Goal: Navigation & Orientation: Understand site structure

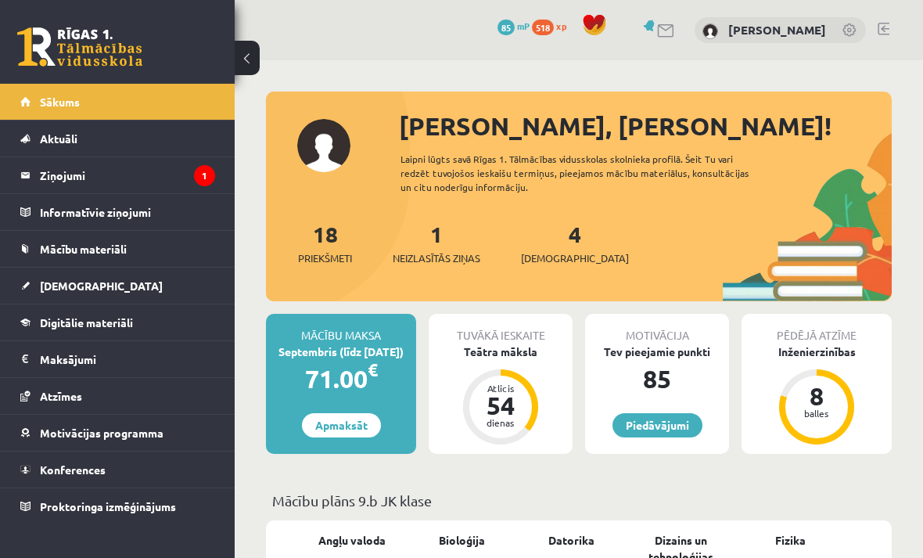
click at [81, 168] on legend "Ziņojumi 1" at bounding box center [127, 175] width 175 height 36
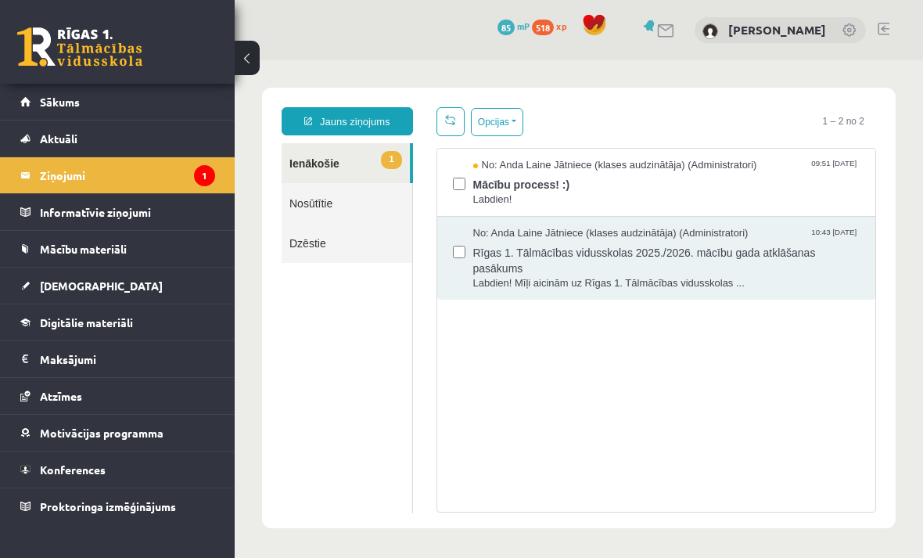
click at [747, 175] on span "Mācību process! :)" at bounding box center [666, 183] width 387 height 20
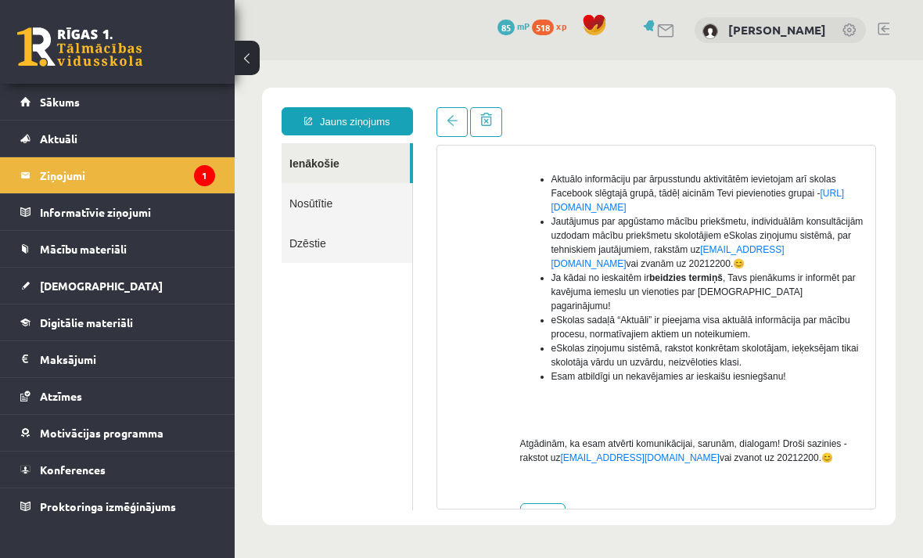
scroll to position [387, 0]
click at [98, 275] on link "[DEMOGRAPHIC_DATA]" at bounding box center [117, 285] width 195 height 36
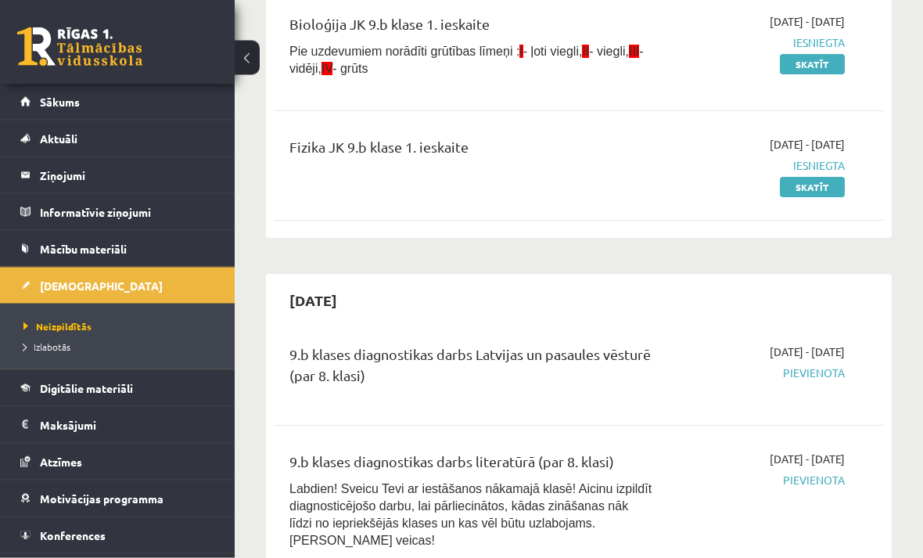
scroll to position [320, 0]
click at [70, 391] on span "Digitālie materiāli" at bounding box center [86, 388] width 93 height 14
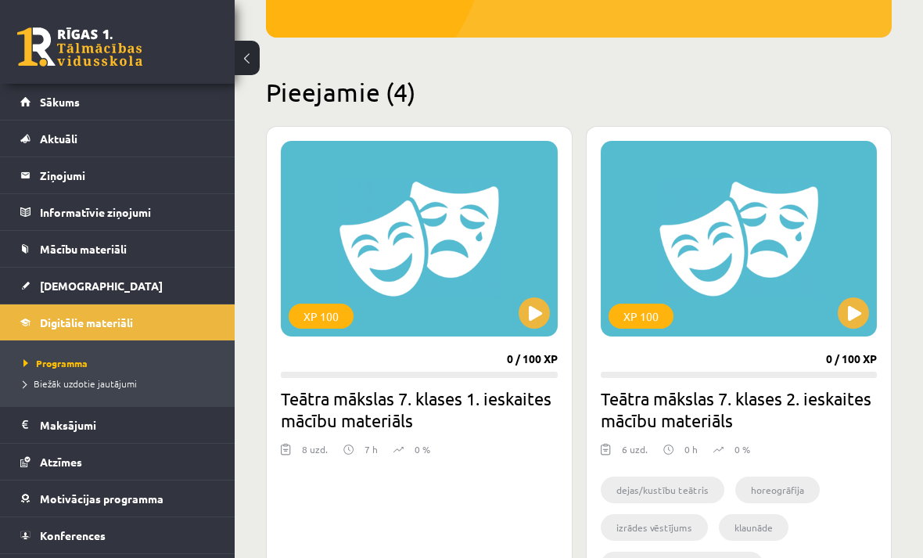
click at [43, 525] on link "Konferences" at bounding box center [117, 535] width 195 height 36
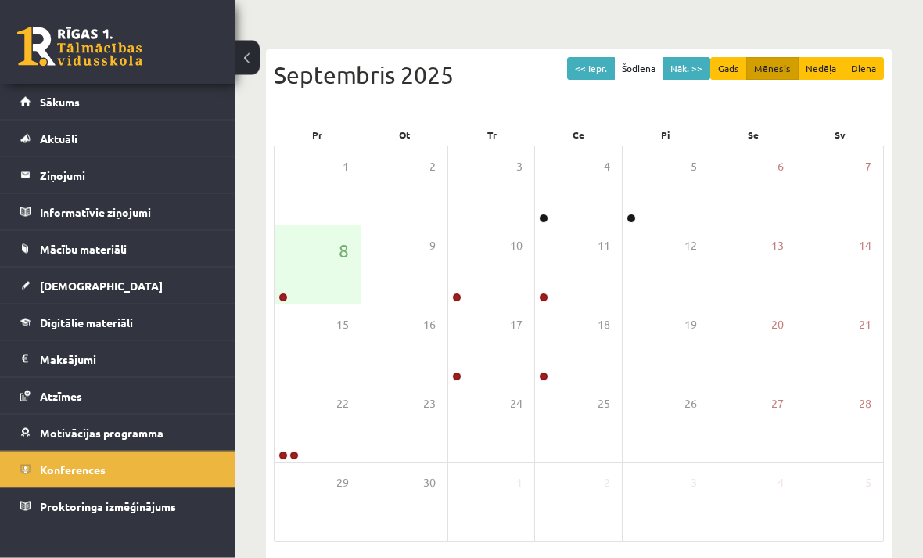
scroll to position [139, 0]
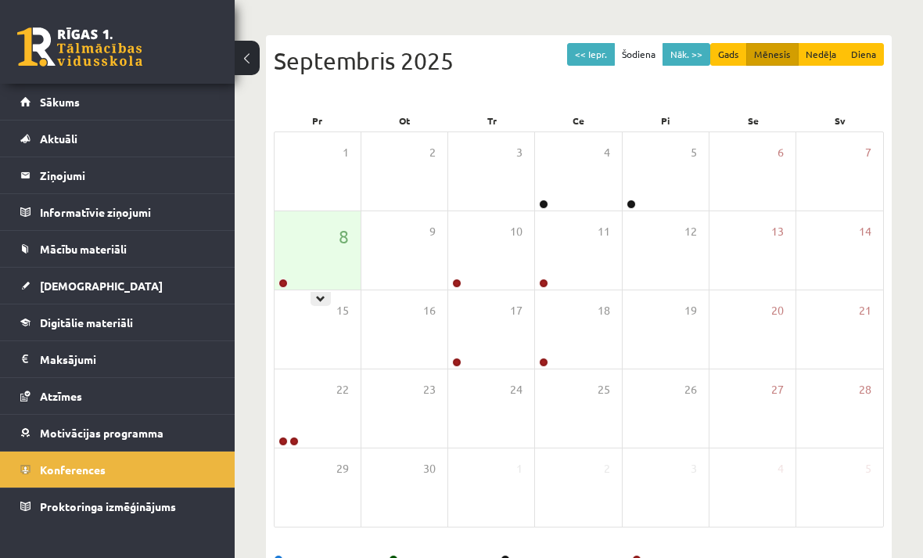
click at [688, 55] on button "Nāk. >>" at bounding box center [686, 54] width 48 height 23
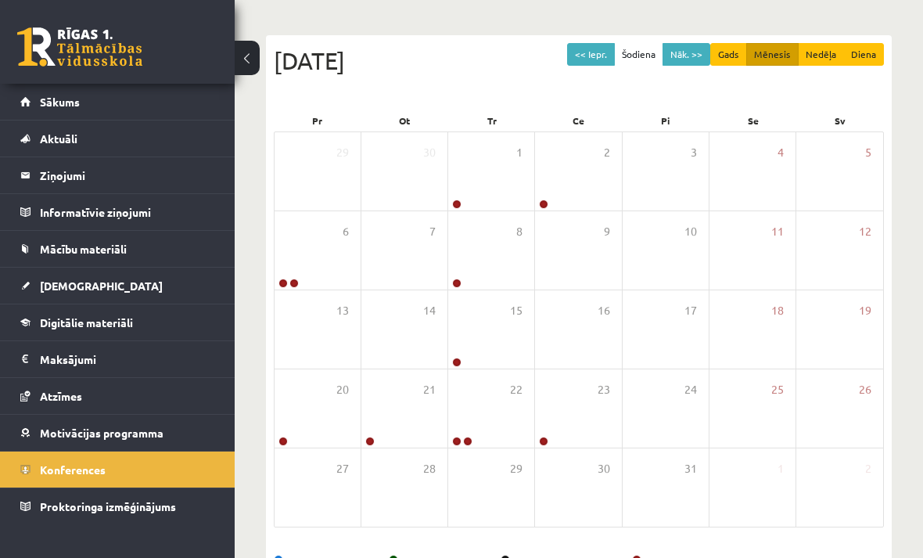
click at [614, 52] on button "<< Iepr." at bounding box center [591, 54] width 48 height 23
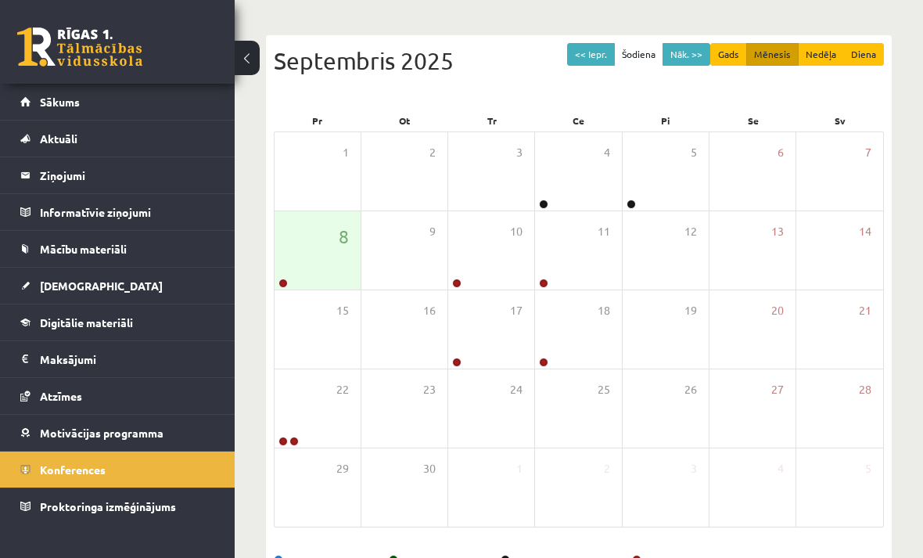
click at [694, 44] on button "Nāk. >>" at bounding box center [686, 54] width 48 height 23
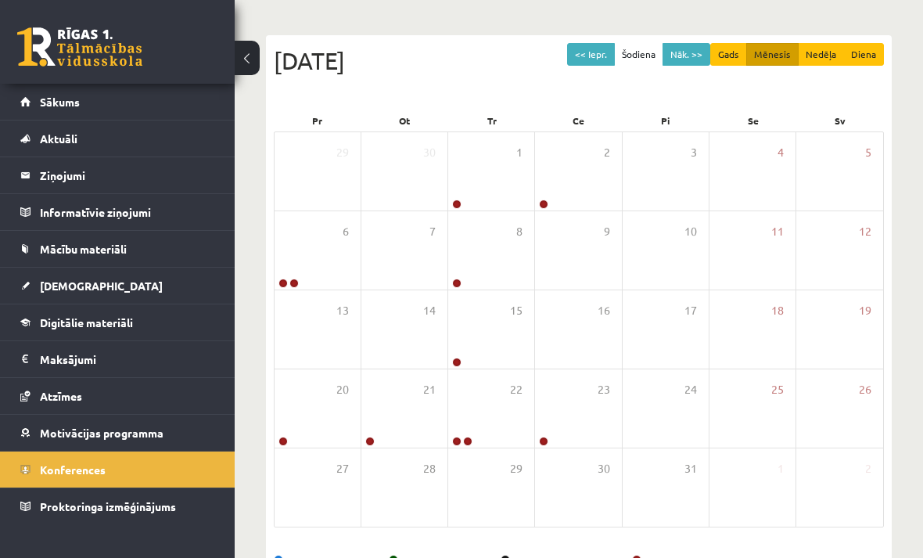
click at [705, 46] on button "Nāk. >>" at bounding box center [686, 54] width 48 height 23
click at [604, 52] on button "<< Iepr." at bounding box center [591, 54] width 48 height 23
click at [609, 63] on button "<< Iepr." at bounding box center [591, 54] width 48 height 23
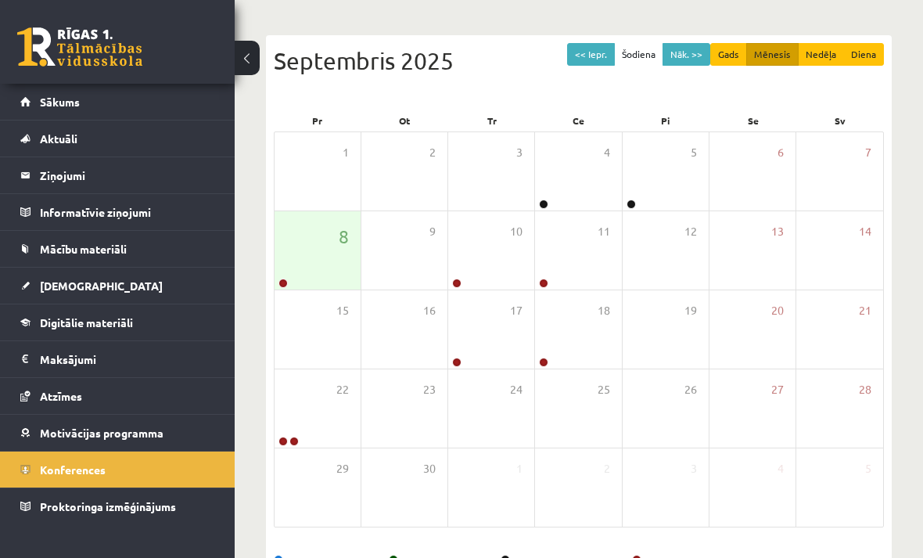
click at [67, 252] on span "Mācību materiāli" at bounding box center [83, 249] width 87 height 14
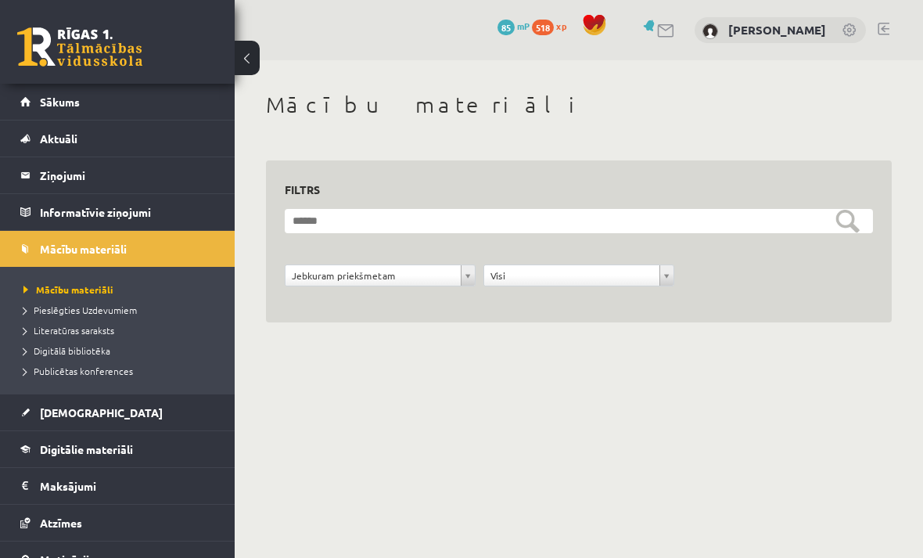
click at [91, 427] on link "[DEMOGRAPHIC_DATA]" at bounding box center [117, 412] width 195 height 36
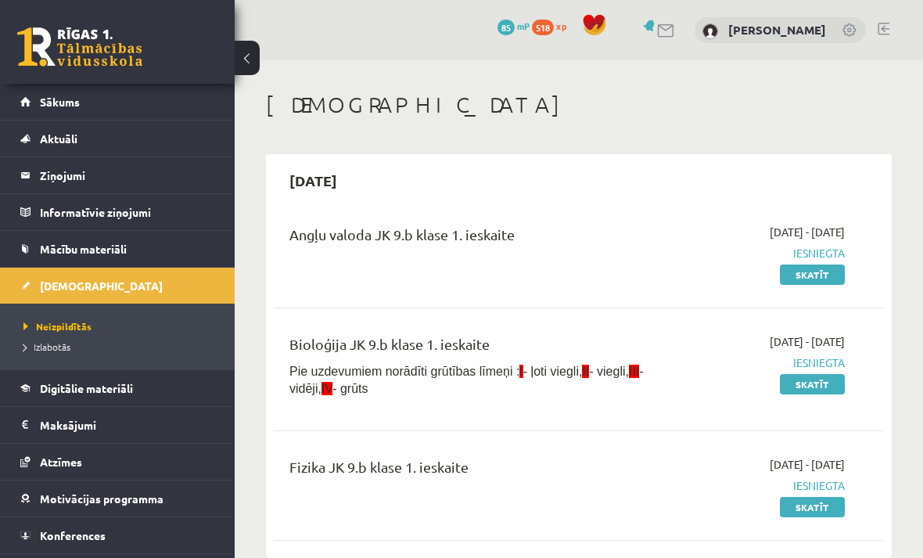
click at [75, 382] on span "Digitālie materiāli" at bounding box center [86, 388] width 93 height 14
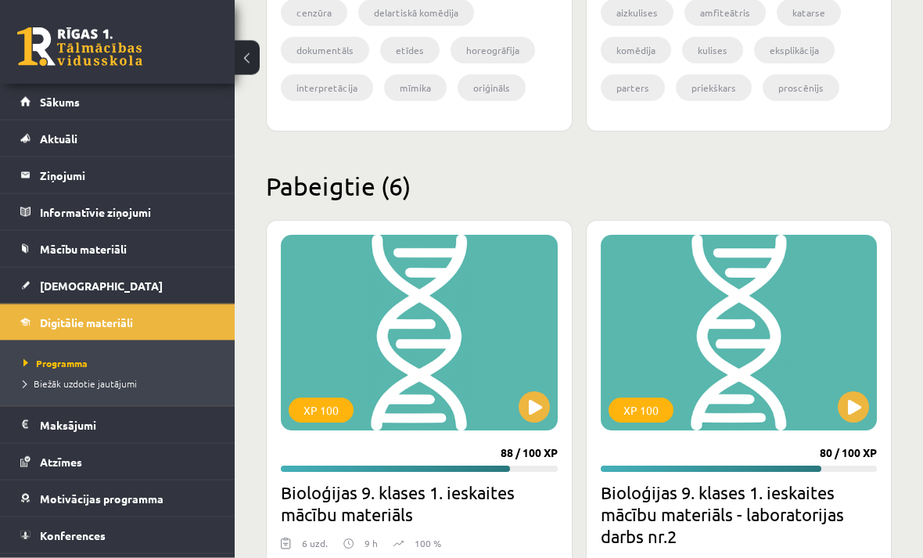
scroll to position [1293, 0]
click at [38, 183] on link "Ziņojumi 1" at bounding box center [117, 175] width 195 height 36
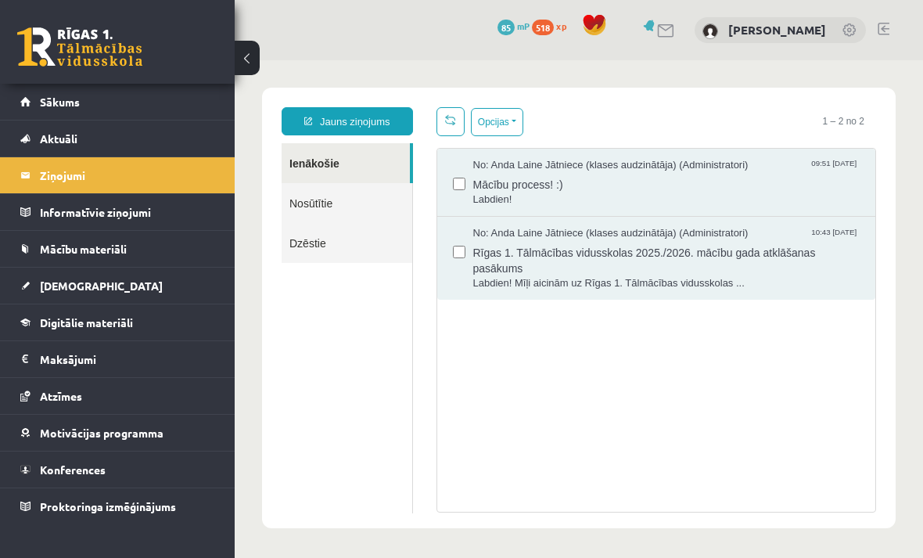
click at [43, 102] on span "Sākums" at bounding box center [60, 102] width 40 height 14
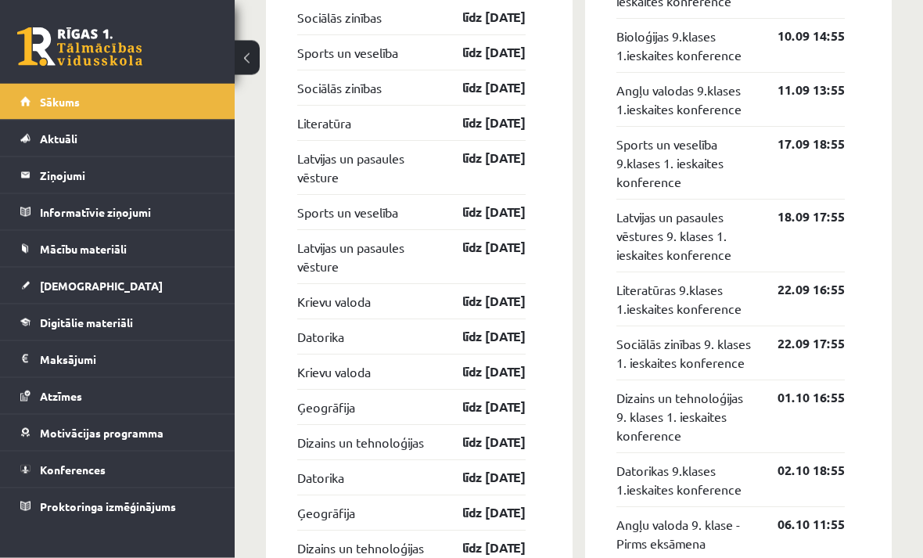
scroll to position [1680, 0]
